Goal: Navigation & Orientation: Understand site structure

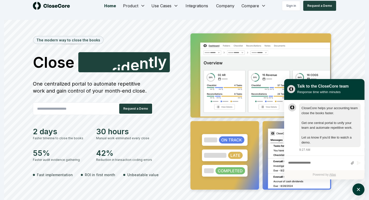
scroll to position [6, 0]
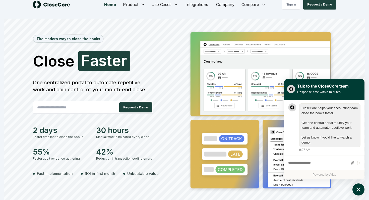
click at [360, 189] on icon "atlas-launcher" at bounding box center [358, 189] width 7 height 7
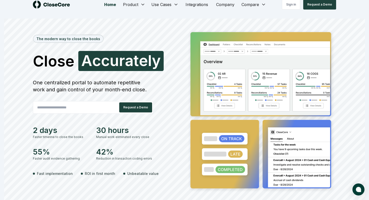
scroll to position [0, 0]
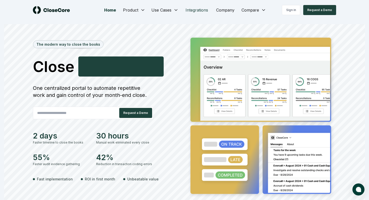
click at [192, 9] on link "Integrations" at bounding box center [196, 10] width 31 height 10
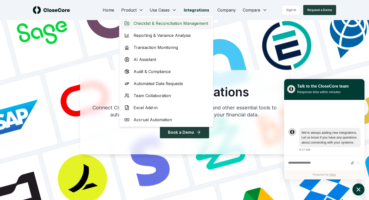
click at [128, 21] on icon at bounding box center [126, 23] width 5 height 5
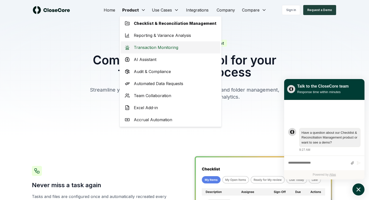
click at [167, 49] on span "Transaction Monitoring" at bounding box center [156, 47] width 44 height 6
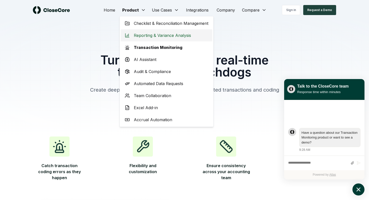
click at [157, 36] on span "Reporting & Variance Analysis" at bounding box center [162, 35] width 57 height 6
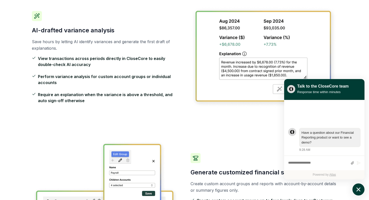
scroll to position [146, 0]
